Goal: Task Accomplishment & Management: Manage account settings

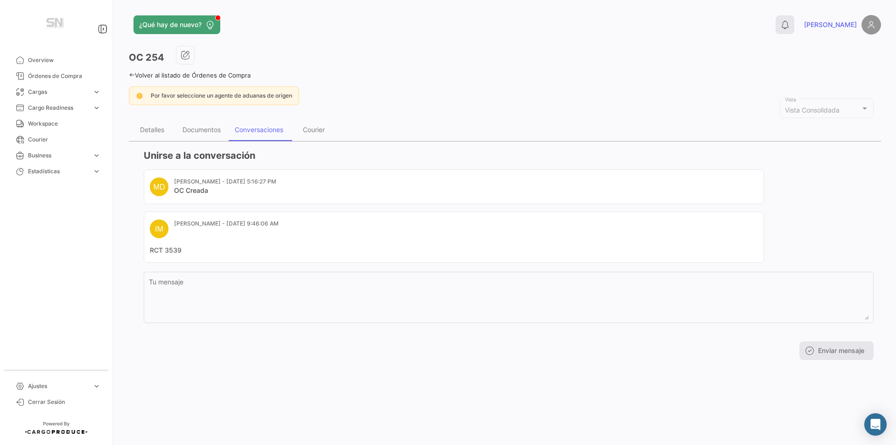
click at [795, 19] on button "0" at bounding box center [785, 24] width 19 height 19
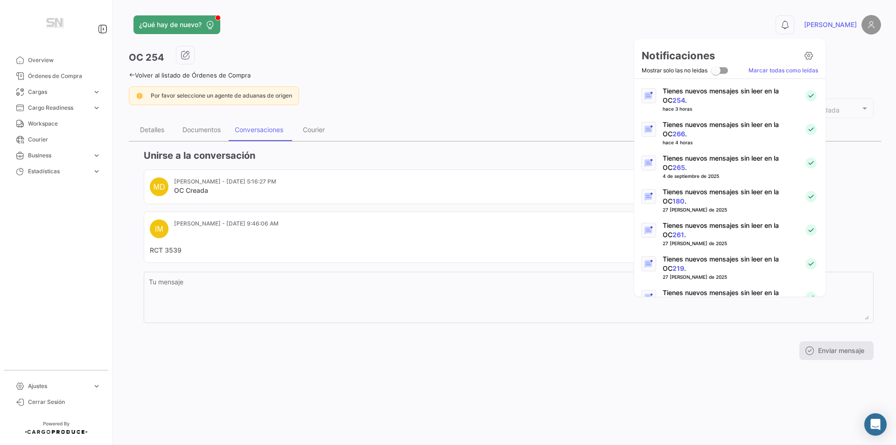
click at [657, 134] on div at bounding box center [648, 129] width 29 height 19
click at [673, 135] on link "266" at bounding box center [679, 134] width 13 height 8
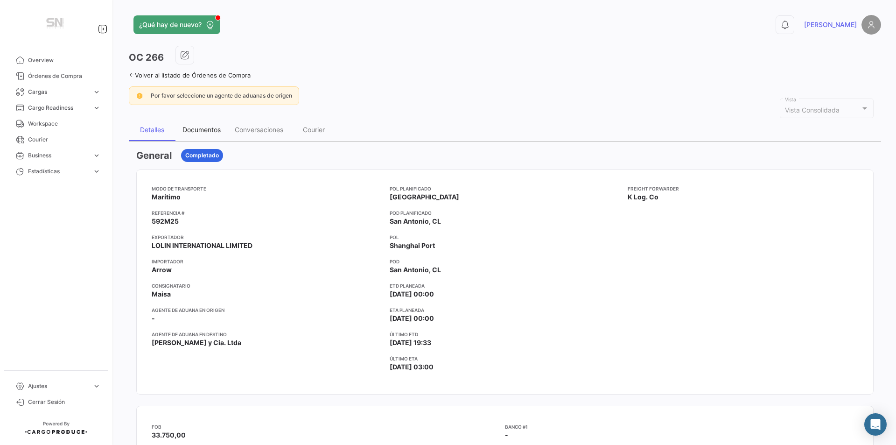
click at [204, 131] on div "Documentos" at bounding box center [202, 130] width 38 height 8
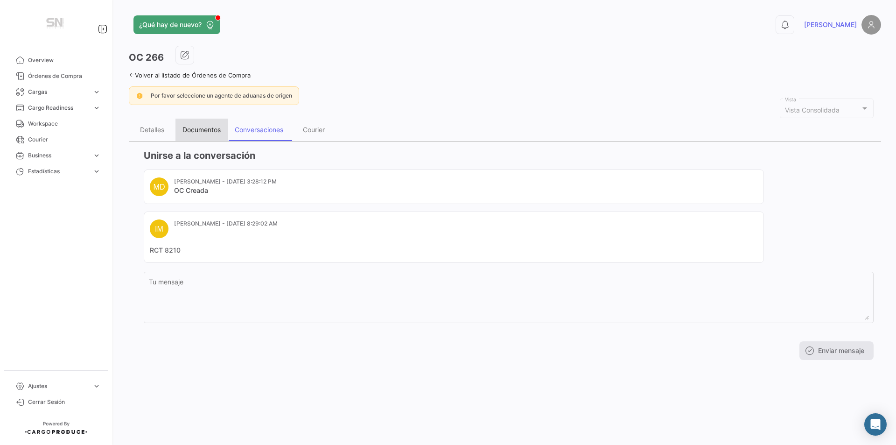
click at [203, 128] on div "Documentos" at bounding box center [202, 130] width 38 height 8
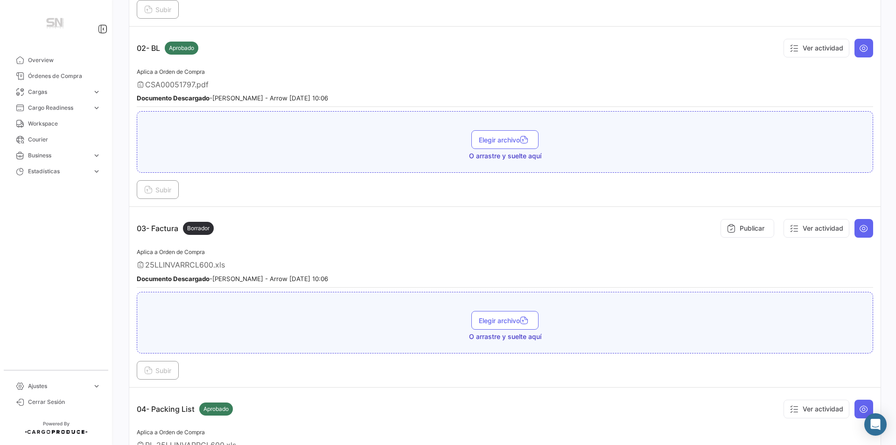
scroll to position [327, 0]
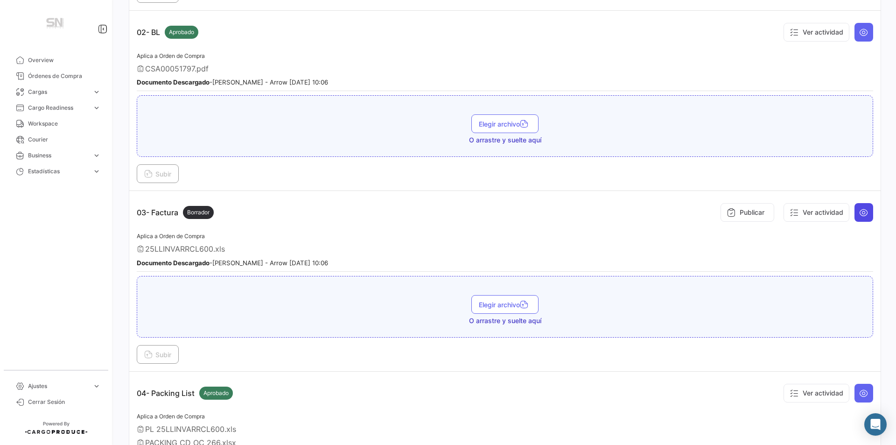
click at [856, 219] on button at bounding box center [864, 212] width 19 height 19
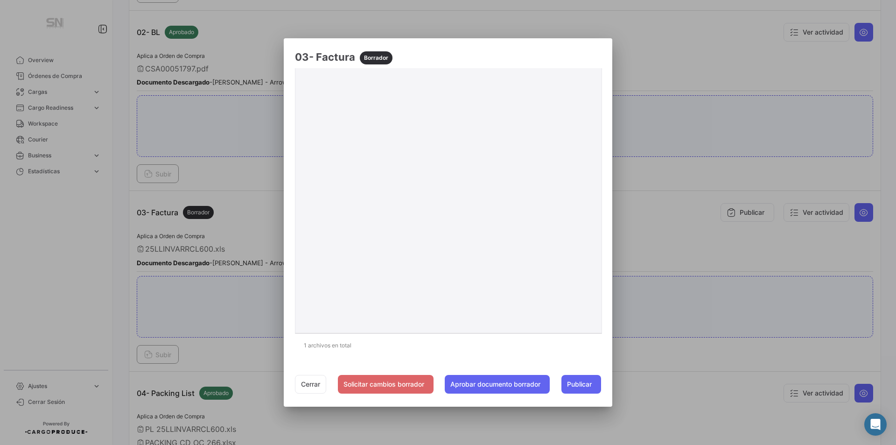
scroll to position [0, 0]
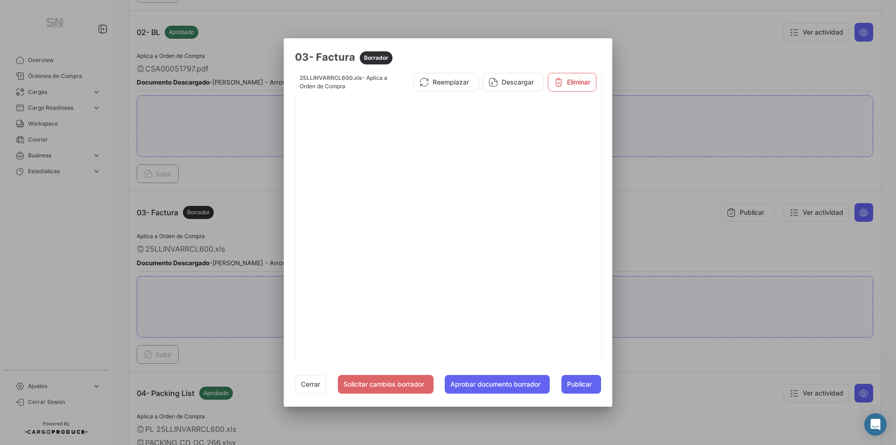
drag, startPoint x: 615, startPoint y: 233, endPoint x: 612, endPoint y: 239, distance: 6.5
click at [613, 238] on mat-dialog-content "25LLINVARRCL600.xls - Aplica a Orden de Compra Reemplazar Descargar Eliminar 1 …" at bounding box center [448, 212] width 329 height 289
click at [309, 380] on button "Cerrar" at bounding box center [310, 384] width 31 height 19
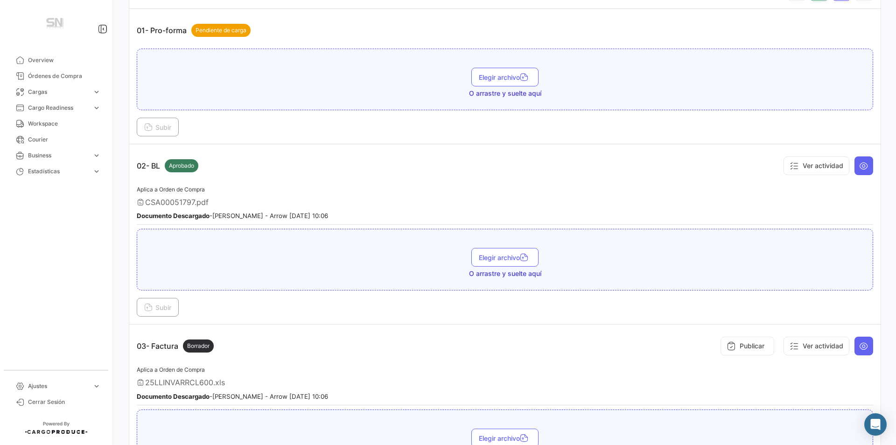
scroll to position [0, 0]
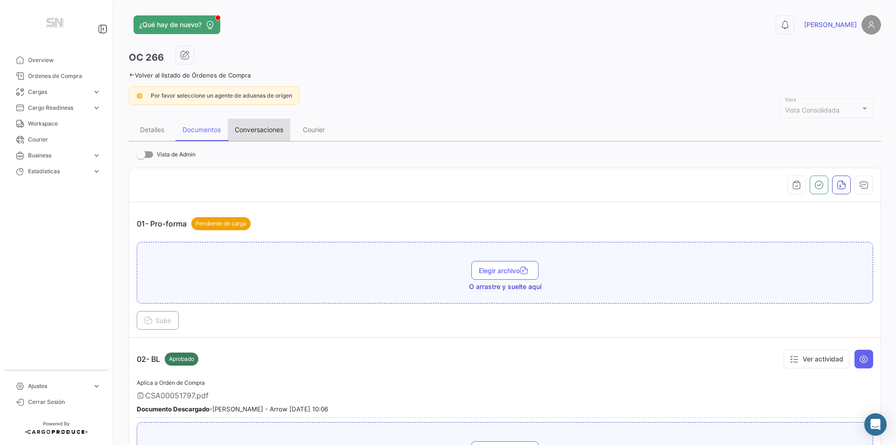
click at [243, 128] on div "Conversaciones" at bounding box center [259, 130] width 49 height 8
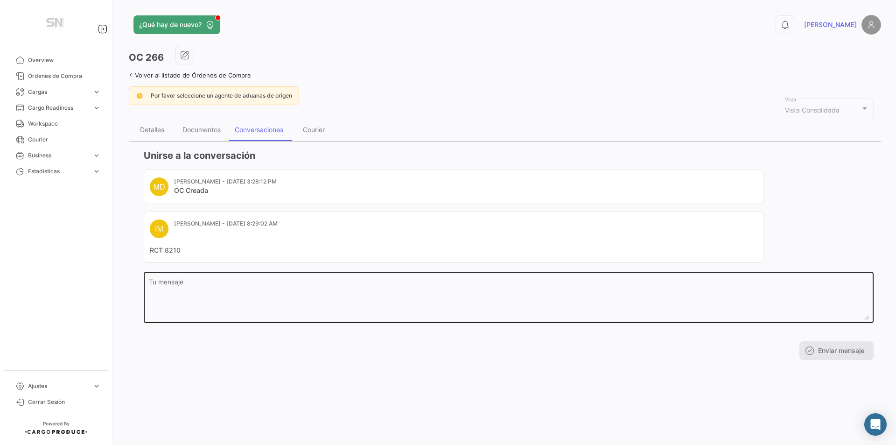
click at [183, 287] on textarea "Tu mensaje" at bounding box center [509, 299] width 720 height 41
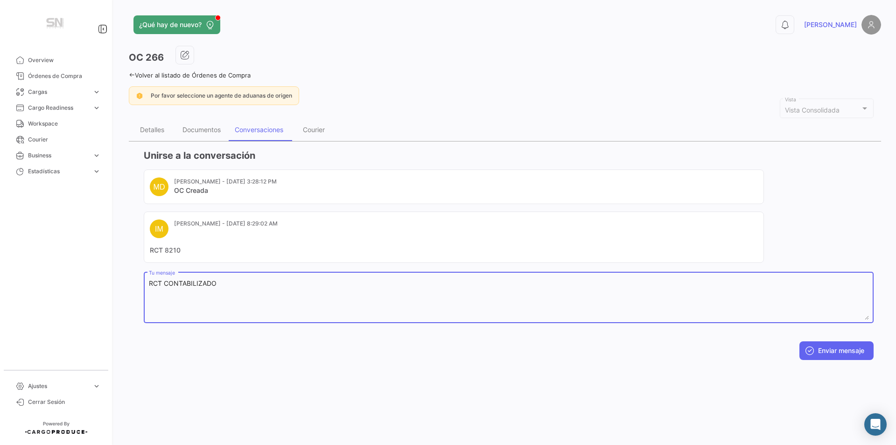
type textarea "RCT CONTABILIZADO"
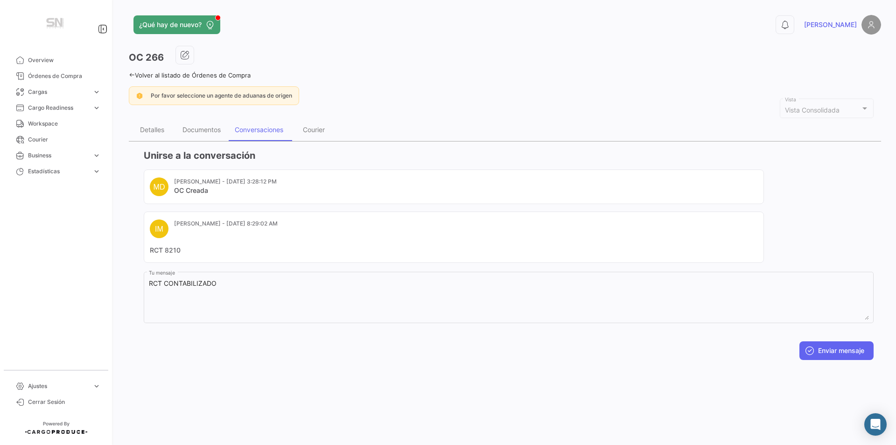
click at [842, 360] on div "Unirse a la conversación MD [PERSON_NAME] - [DATE] 3:28:12 PM OC Creada IM [PER…" at bounding box center [505, 254] width 753 height 226
click at [840, 355] on button "Enviar mensaje" at bounding box center [837, 350] width 74 height 19
click at [181, 56] on icon "button" at bounding box center [184, 54] width 9 height 9
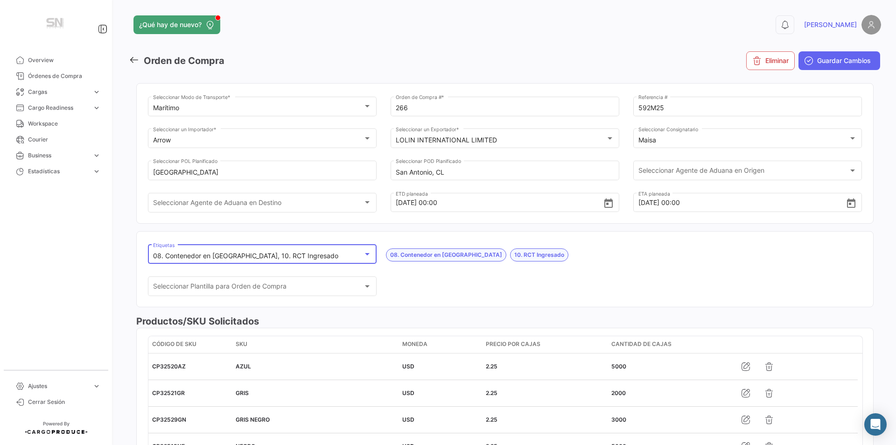
click at [366, 251] on div at bounding box center [367, 253] width 8 height 7
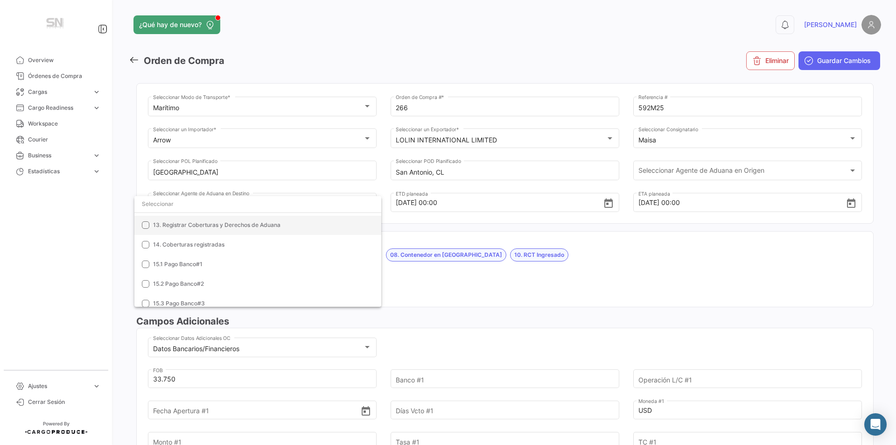
scroll to position [268, 0]
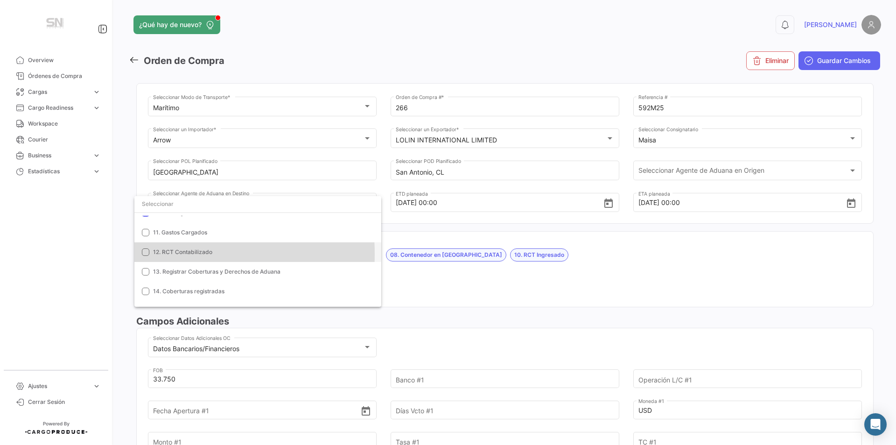
click at [171, 254] on span "12. RCT Contabilizado" at bounding box center [182, 251] width 59 height 7
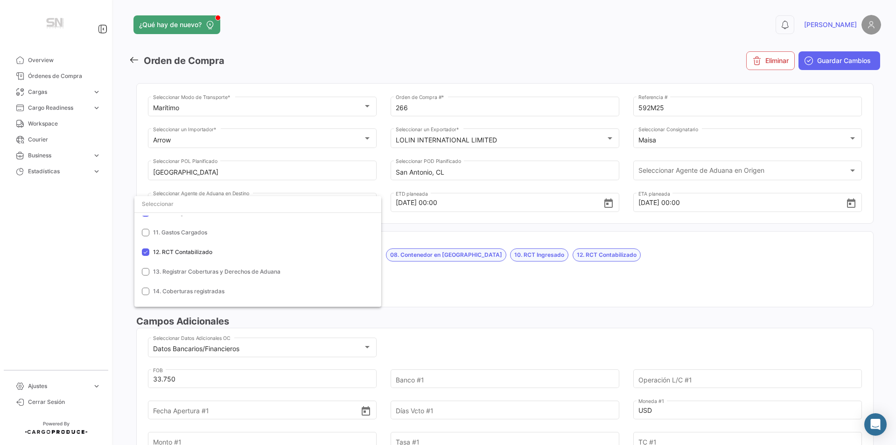
click at [556, 272] on div at bounding box center [448, 222] width 896 height 445
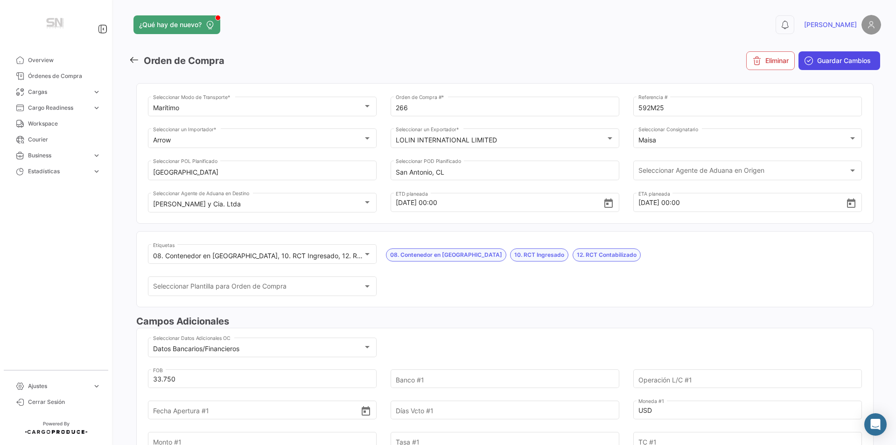
click at [822, 58] on span "Guardar Cambios" at bounding box center [844, 60] width 54 height 9
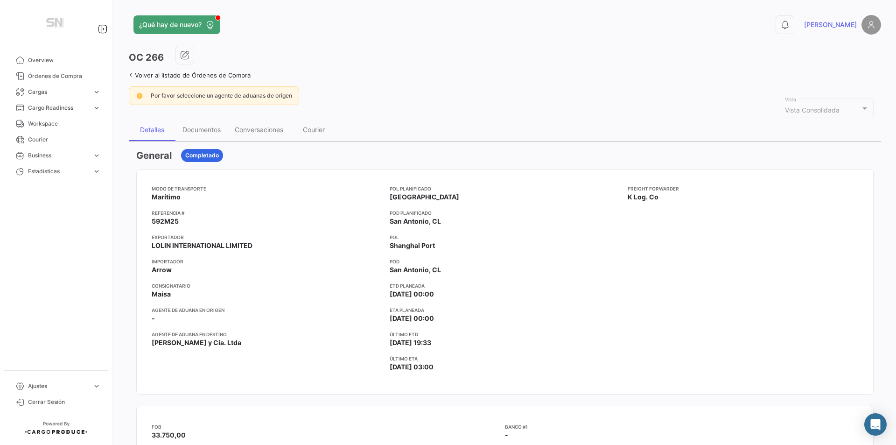
click at [796, 297] on div "Freight Forwarder K Log. Co" at bounding box center [743, 282] width 231 height 194
click at [372, 41] on app-header "¿Qué hay de nuevo? 0 [PERSON_NAME]" at bounding box center [505, 30] width 753 height 31
